Goal: Information Seeking & Learning: Learn about a topic

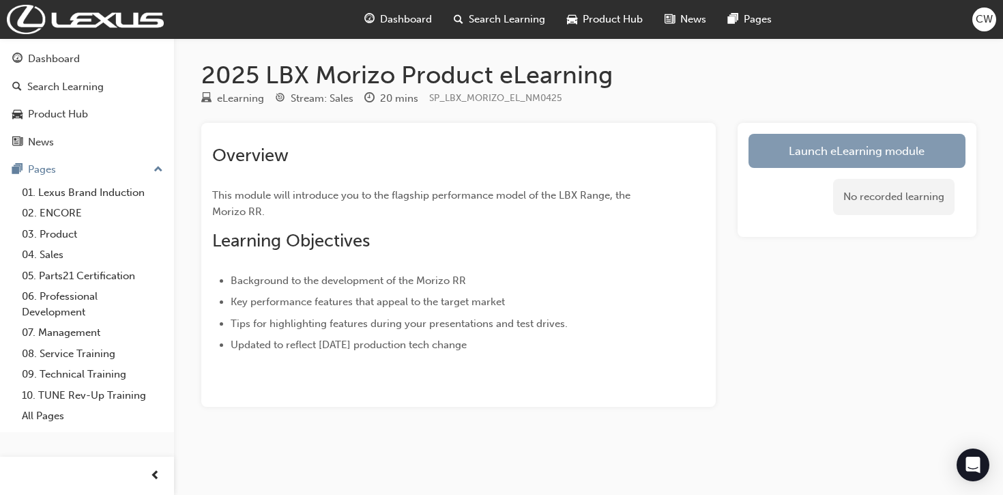
click at [806, 147] on link "Launch eLearning module" at bounding box center [856, 151] width 217 height 34
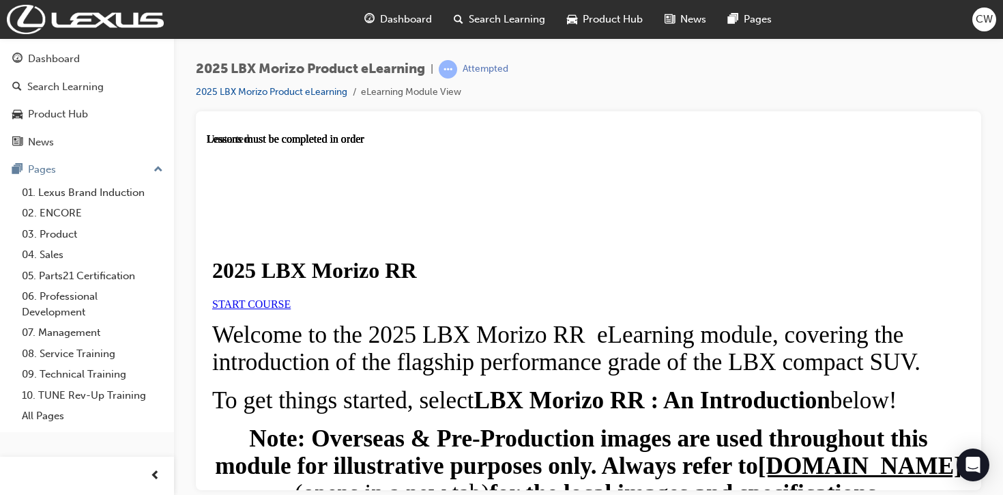
click at [291, 309] on span "START COURSE" at bounding box center [251, 303] width 78 height 12
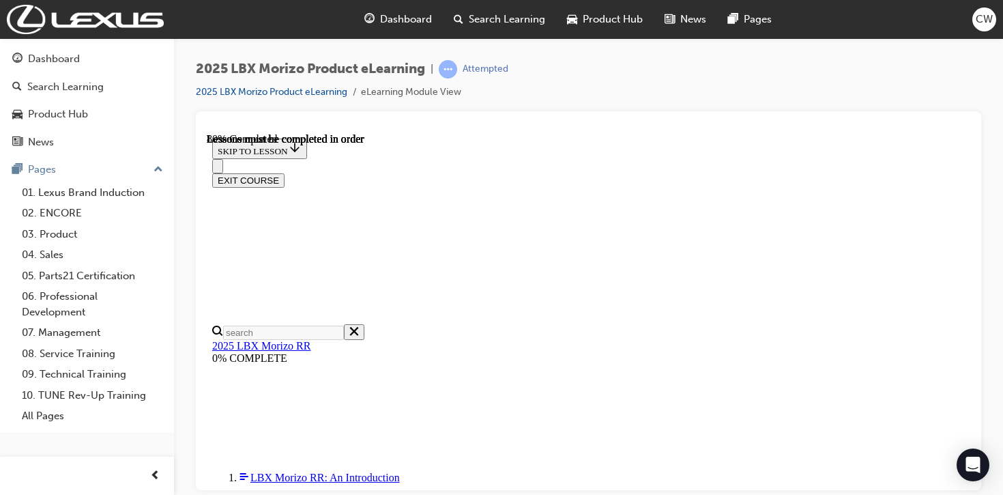
scroll to position [1366, 0]
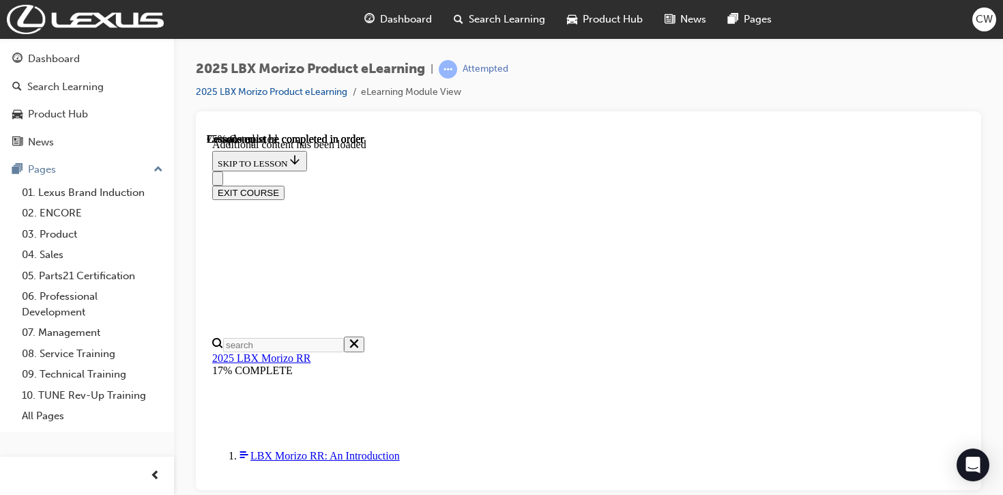
scroll to position [242, 0]
